Goal: Task Accomplishment & Management: Complete application form

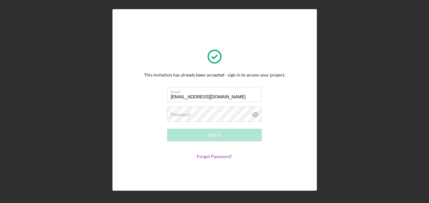
type input "[EMAIL_ADDRESS][DOMAIN_NAME]"
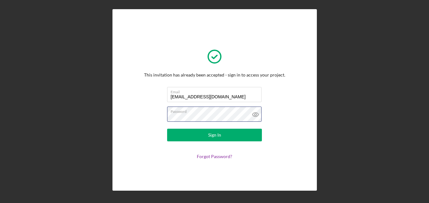
click at [167, 129] on button "Sign In" at bounding box center [214, 135] width 95 height 13
